Goal: Task Accomplishment & Management: Use online tool/utility

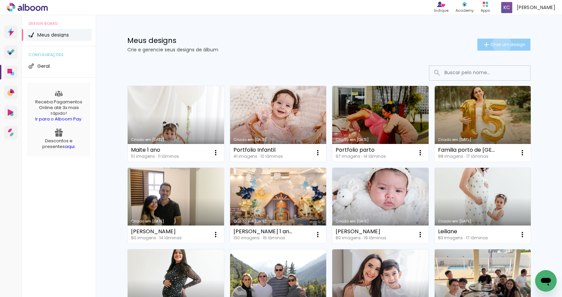
click at [501, 44] on span "Criar um design" at bounding box center [508, 44] width 35 height 4
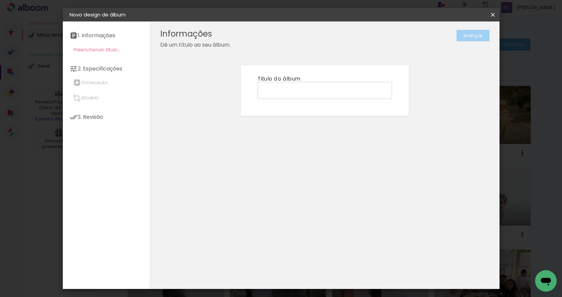
click at [299, 90] on input at bounding box center [325, 90] width 130 height 10
type input "Smash the cake Isis"
type paper-input "Smash the cake Isis"
click at [479, 31] on paper-button "Avançar" at bounding box center [473, 35] width 33 height 11
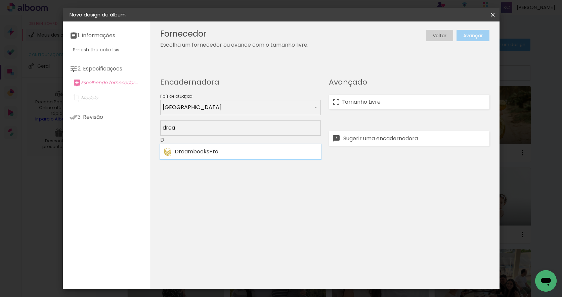
type input "drea"
type paper-input "drea"
click at [228, 152] on div "DreambooksPro" at bounding box center [246, 151] width 142 height 5
click at [473, 36] on paper-button "Avançar" at bounding box center [473, 35] width 33 height 11
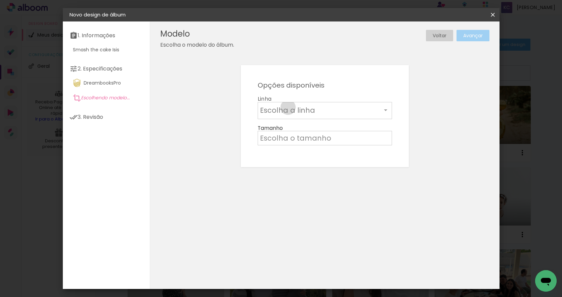
click at [288, 108] on input "text" at bounding box center [321, 110] width 122 height 10
click at [287, 111] on paper-item "Álbum" at bounding box center [325, 111] width 134 height 13
type input "Álbum"
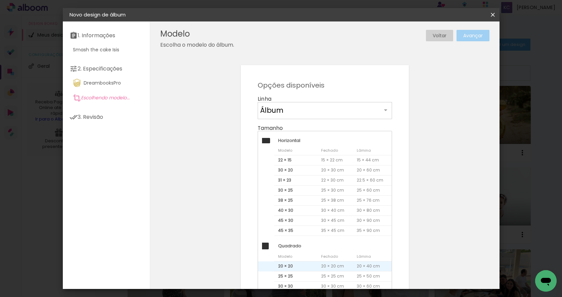
click at [306, 264] on span "20 × 20" at bounding box center [295, 267] width 43 height 10
click at [469, 32] on paper-button "Avançar" at bounding box center [473, 35] width 33 height 11
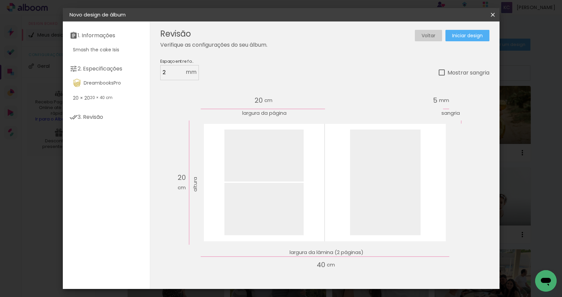
drag, startPoint x: 473, startPoint y: 34, endPoint x: 470, endPoint y: 36, distance: 3.8
click at [473, 34] on span "Iniciar design" at bounding box center [467, 35] width 31 height 5
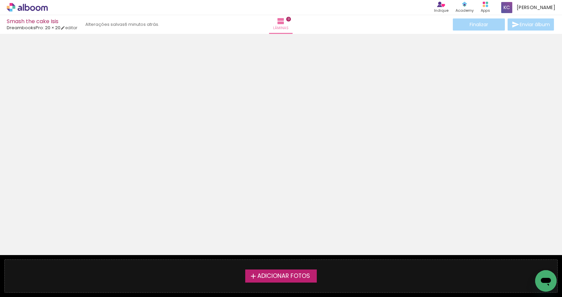
click at [268, 278] on span "Adicionar Fotos" at bounding box center [283, 277] width 53 height 6
click at [0, 0] on input "file" at bounding box center [0, 0] width 0 height 0
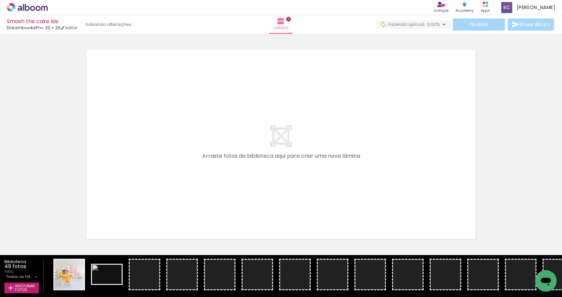
click at [25, 276] on input "Todas as fotos" at bounding box center [20, 277] width 28 height 6
click at [0, 0] on slot "Não utilizadas" at bounding box center [0, 0] width 0 height 0
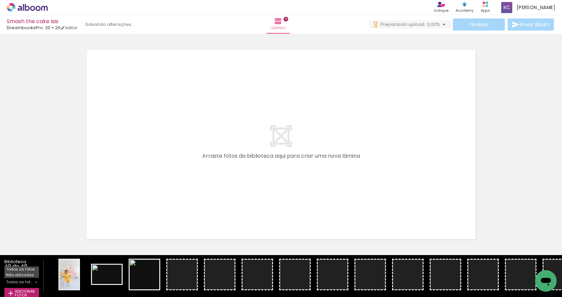
type input "Não utilizadas"
